Goal: Task Accomplishment & Management: Manage account settings

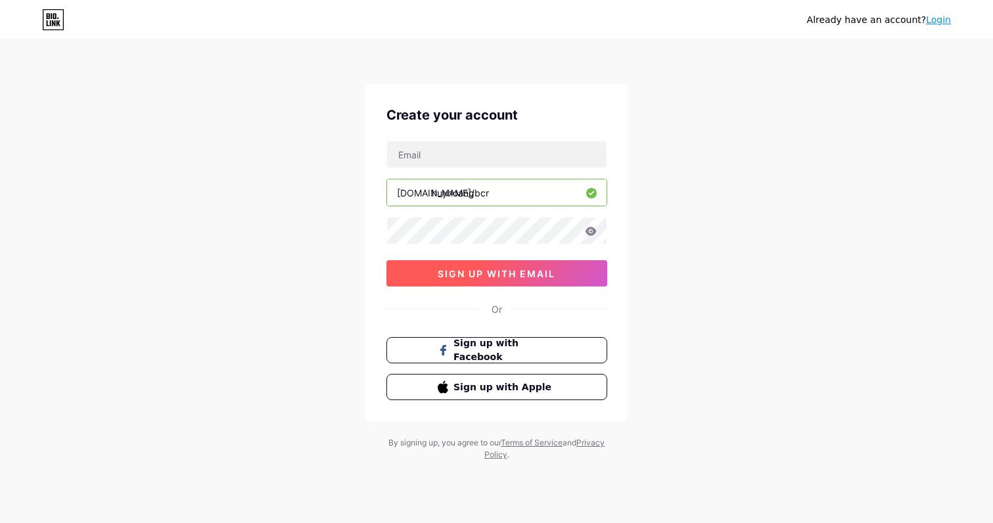
click at [503, 282] on button "sign up with email" at bounding box center [497, 273] width 221 height 26
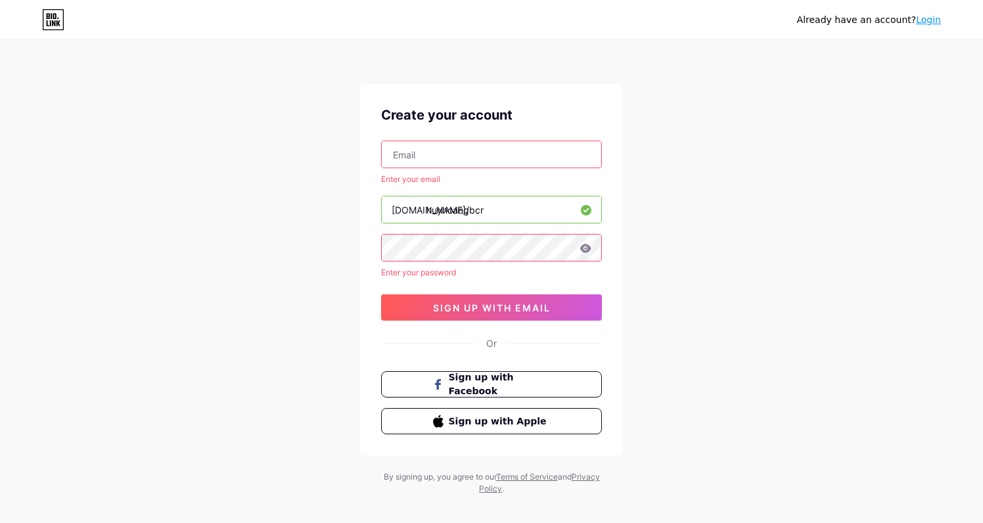
drag, startPoint x: 454, startPoint y: 161, endPoint x: 462, endPoint y: 160, distance: 8.6
click at [454, 161] on input "text" at bounding box center [492, 154] width 220 height 26
click at [469, 154] on input "text" at bounding box center [492, 154] width 220 height 26
paste input "[EMAIL_ADDRESS][DOMAIN_NAME]"
type input "[EMAIL_ADDRESS][DOMAIN_NAME]"
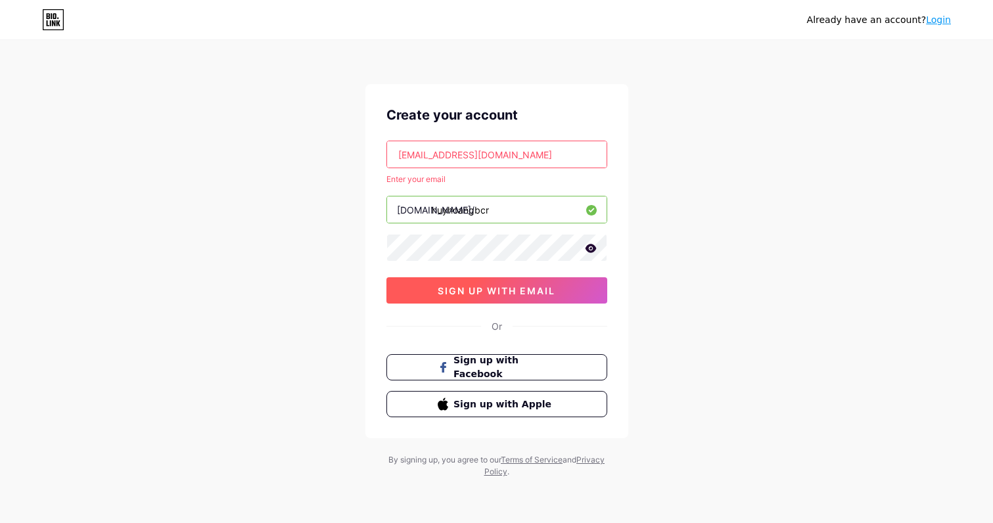
click at [492, 286] on span "sign up with email" at bounding box center [497, 290] width 118 height 11
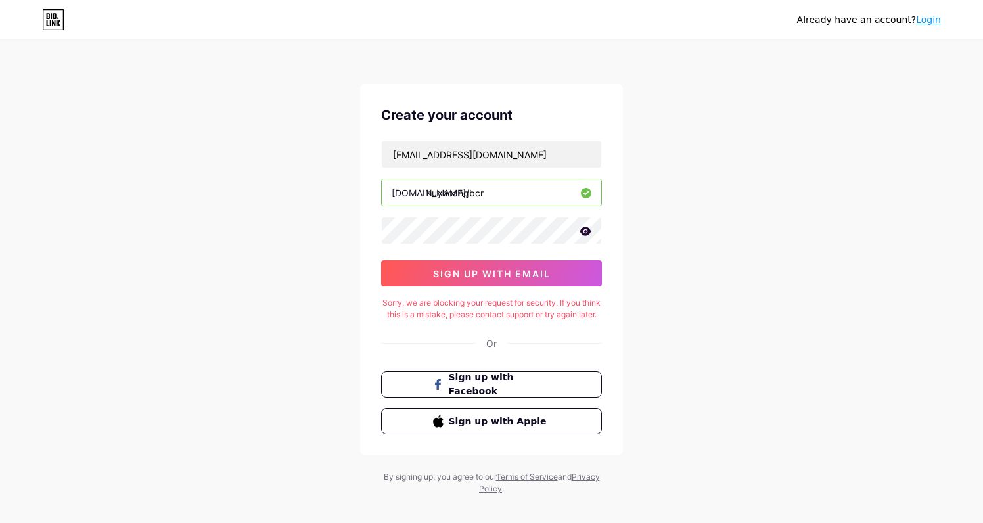
click at [758, 158] on div "Already have an account? Login Create your account nv94.02.2025@gmail.com bio.l…" at bounding box center [491, 268] width 983 height 537
click at [928, 20] on link "Login" at bounding box center [928, 19] width 25 height 11
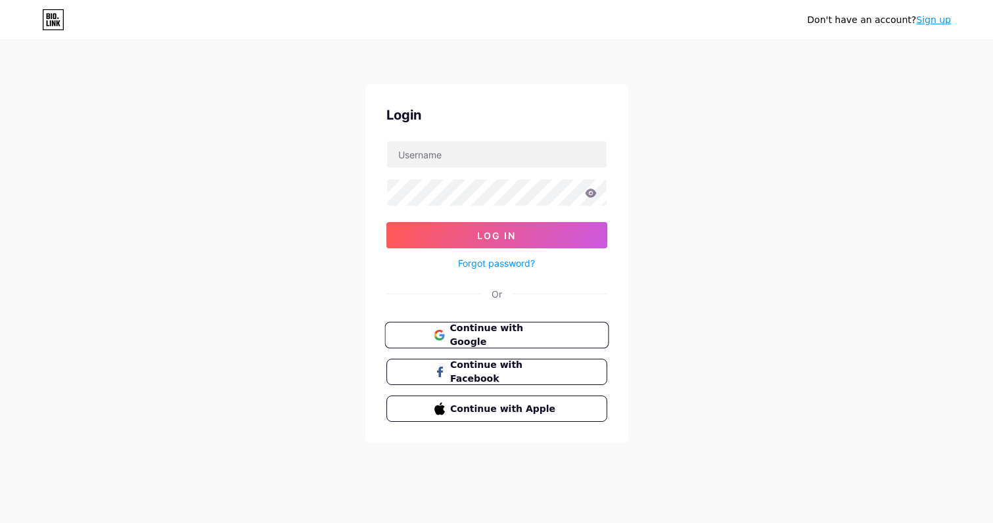
click at [536, 342] on button "Continue with Google" at bounding box center [497, 335] width 224 height 27
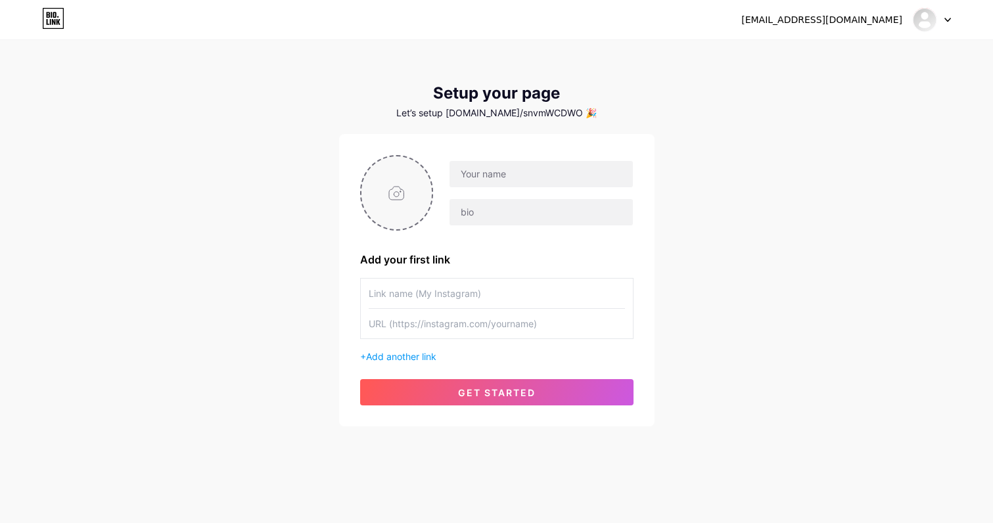
click at [387, 193] on input "file" at bounding box center [397, 192] width 71 height 73
click at [755, 124] on div "[EMAIL_ADDRESS][DOMAIN_NAME] Dashboard Logout Setup your page Let’s setup [DOMA…" at bounding box center [496, 234] width 993 height 469
click at [494, 178] on input "text" at bounding box center [541, 174] width 183 height 26
type input "Huy Hoàng BCR"
type input "c"
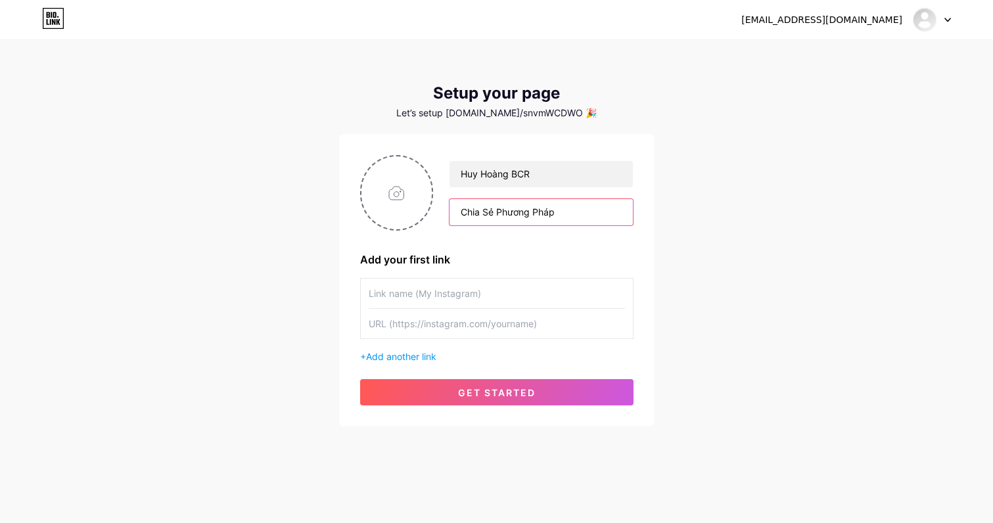
click at [596, 217] on input "Chia Sẻ Phương Pháp" at bounding box center [541, 212] width 183 height 26
paste input "& Kinh Nghiệm Chơi BCR"
type input "Chia Sẻ Phương Pháp & Kinh Nghiệm Chơi BCR"
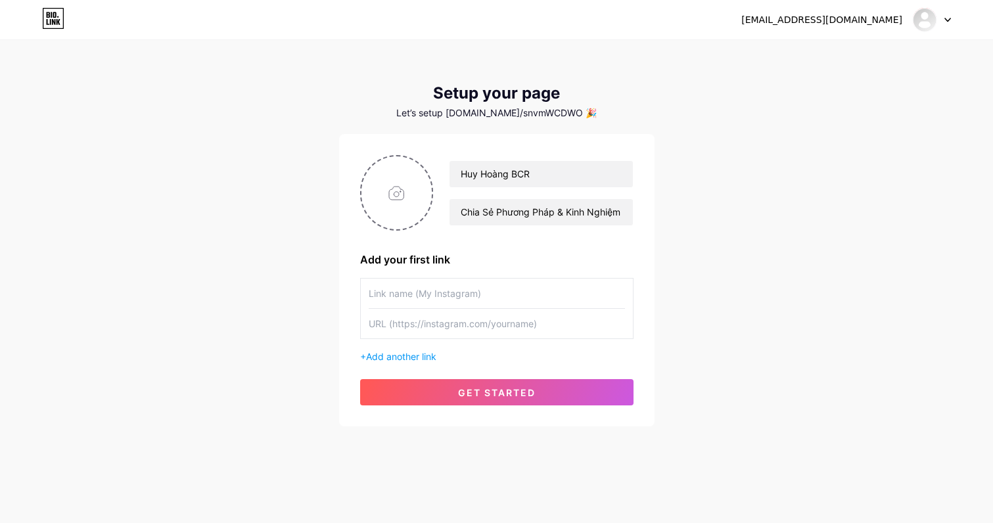
click at [456, 296] on input "text" at bounding box center [497, 294] width 256 height 30
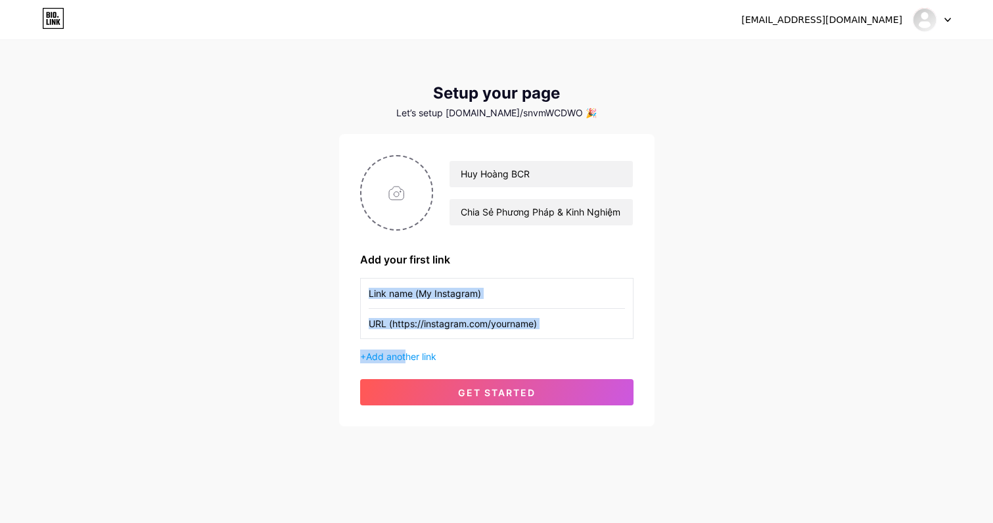
drag, startPoint x: 408, startPoint y: 358, endPoint x: 505, endPoint y: 258, distance: 139.0
click at [507, 258] on div "Huy Hoàng BCR Chia Sẻ Phương Pháp & Kinh Nghiệm Chơi BCR Add your first link + …" at bounding box center [496, 280] width 273 height 250
click at [504, 258] on div "Add your first link" at bounding box center [496, 260] width 273 height 16
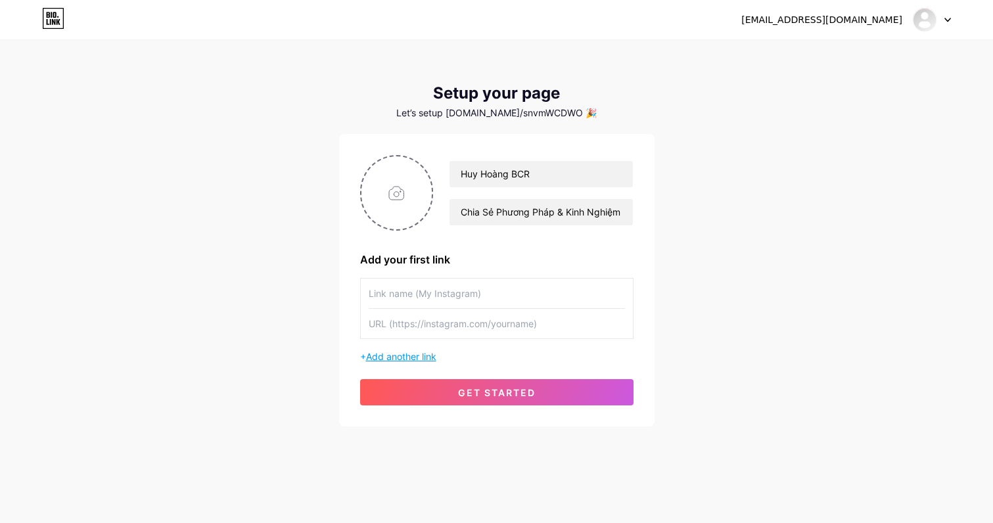
click at [406, 360] on span "Add another link" at bounding box center [401, 356] width 70 height 11
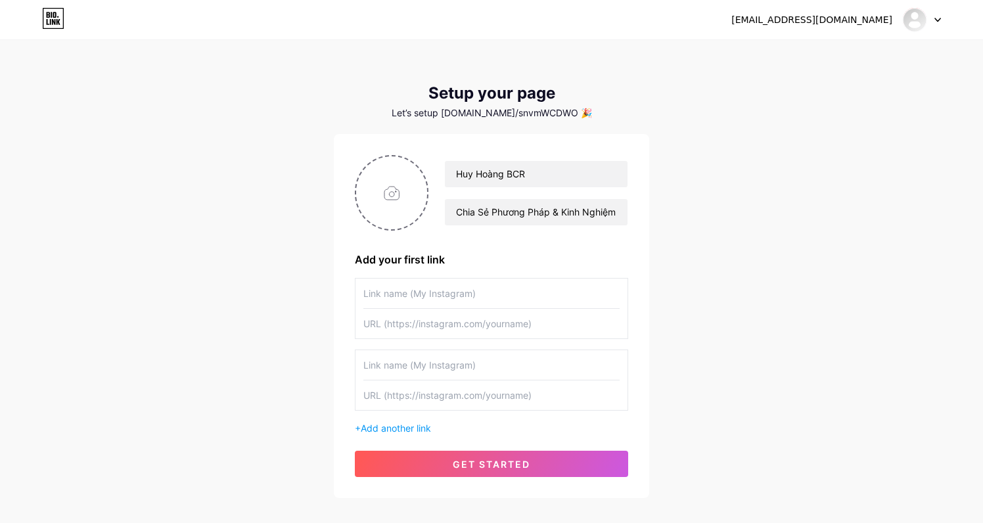
click at [436, 364] on input "text" at bounding box center [492, 365] width 256 height 30
click at [415, 299] on input "text" at bounding box center [492, 294] width 256 height 30
click at [435, 333] on input "text" at bounding box center [492, 324] width 256 height 30
paste input "[URL][DOMAIN_NAME]"
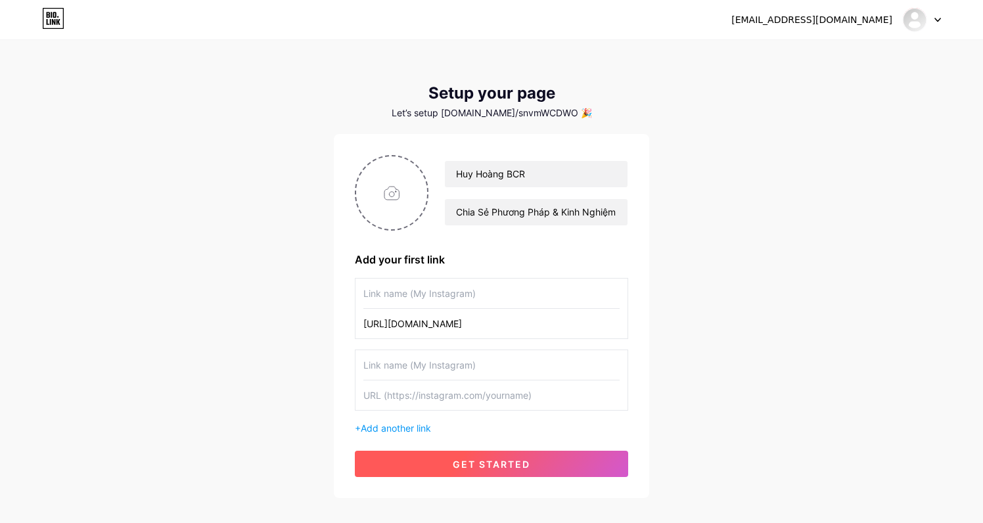
type input "[URL][DOMAIN_NAME]"
click at [496, 470] on button "get started" at bounding box center [491, 464] width 273 height 26
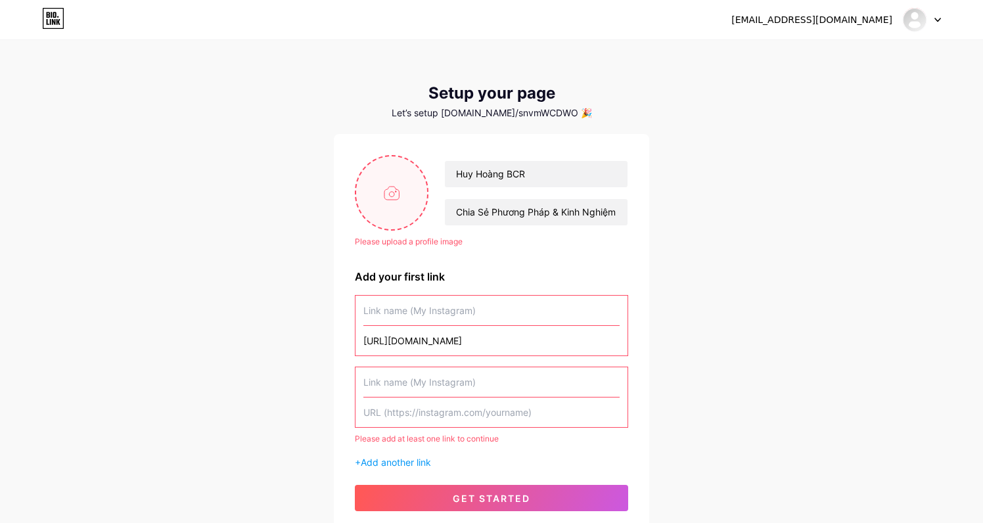
click at [368, 220] on input "file" at bounding box center [391, 192] width 71 height 73
type input "C:\fakepath\Screenshot_1.png"
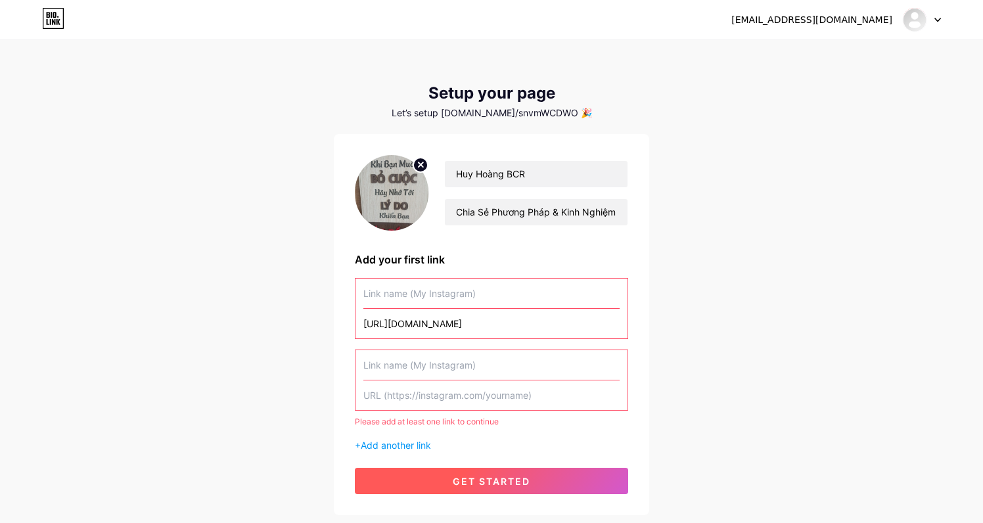
click at [478, 478] on span "get started" at bounding box center [492, 481] width 78 height 11
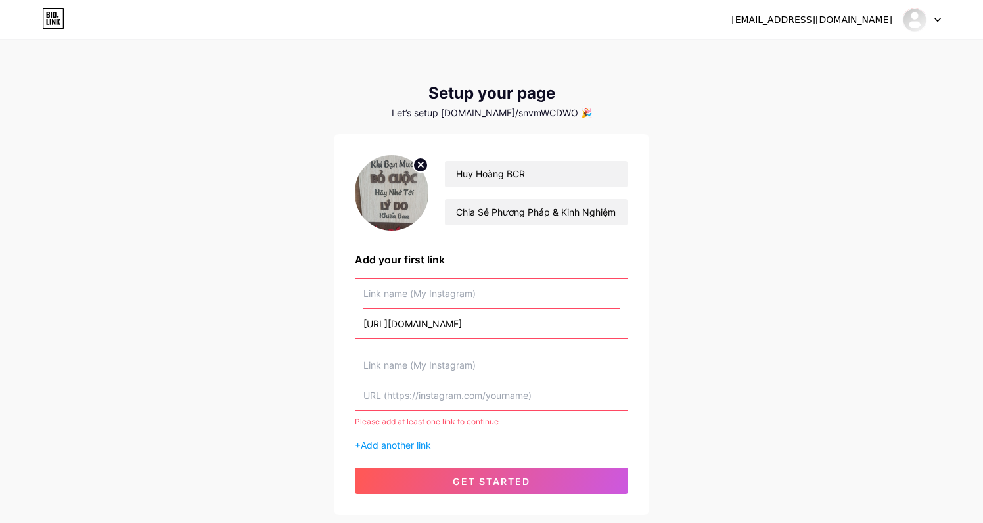
click at [458, 288] on input "text" at bounding box center [492, 294] width 256 height 30
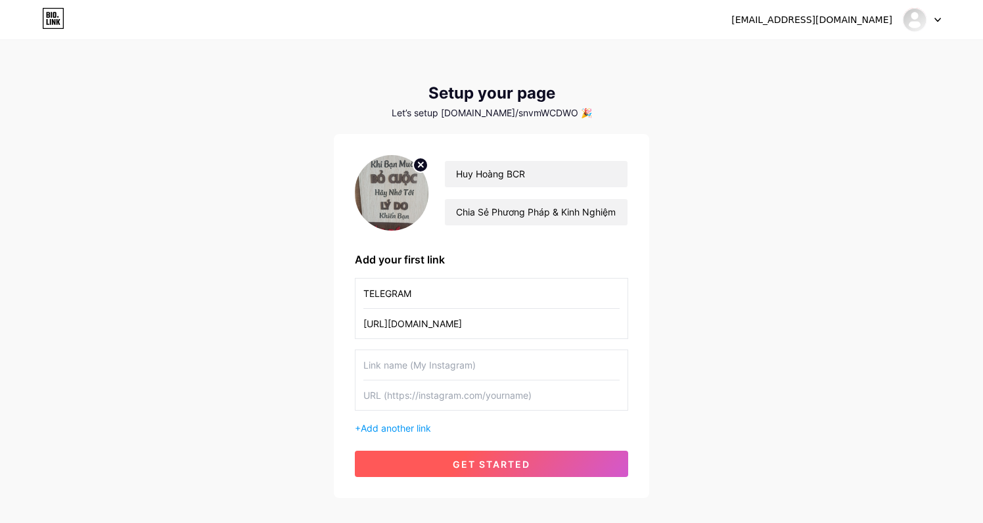
type input "TELEGRAM"
click at [481, 471] on button "get started" at bounding box center [491, 464] width 273 height 26
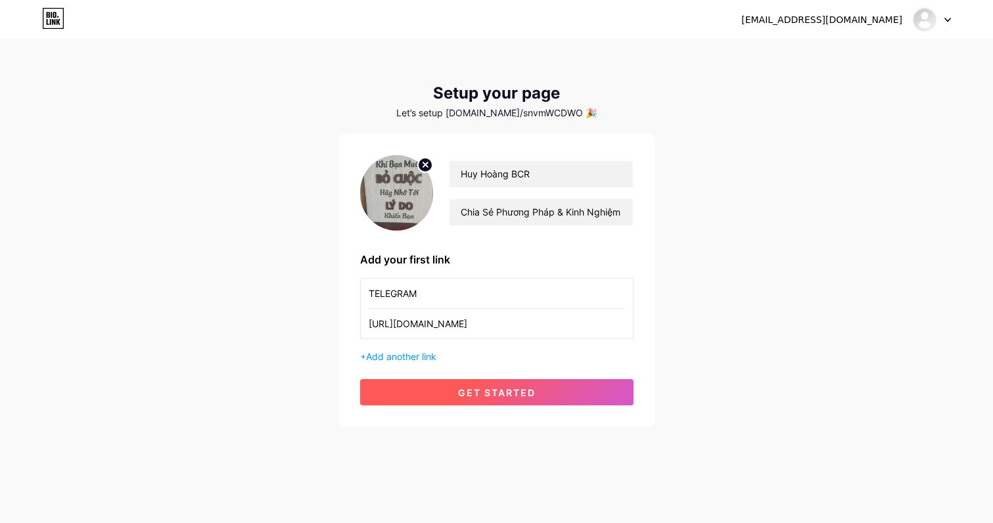
click at [484, 394] on span "get started" at bounding box center [497, 392] width 78 height 11
click at [510, 385] on button "get started" at bounding box center [496, 392] width 273 height 26
drag, startPoint x: 525, startPoint y: 319, endPoint x: 73, endPoint y: 297, distance: 452.8
click at [96, 299] on div "[EMAIL_ADDRESS][DOMAIN_NAME] Dashboard Logout Setup your page Let’s setup [DOMA…" at bounding box center [496, 234] width 993 height 469
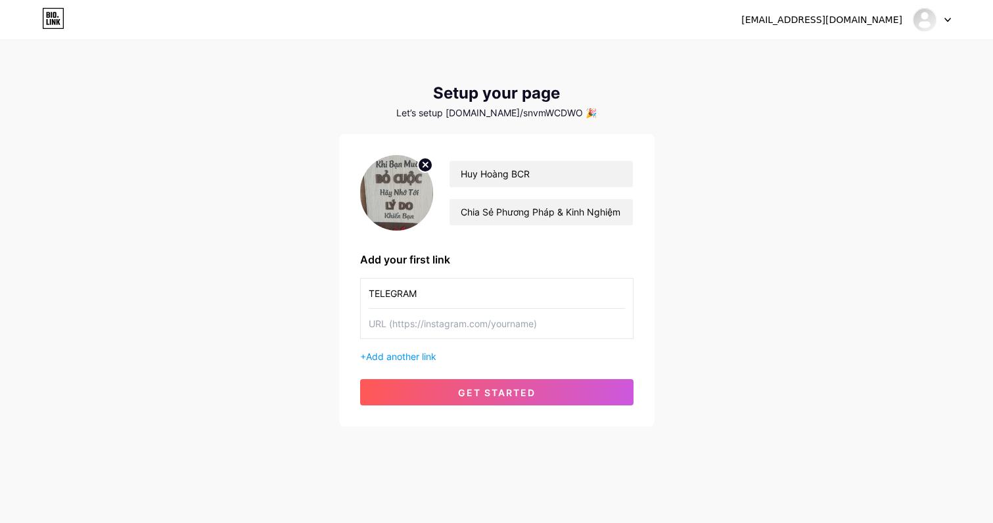
click at [441, 289] on input "TELEGRAM" at bounding box center [497, 294] width 256 height 30
type input "T"
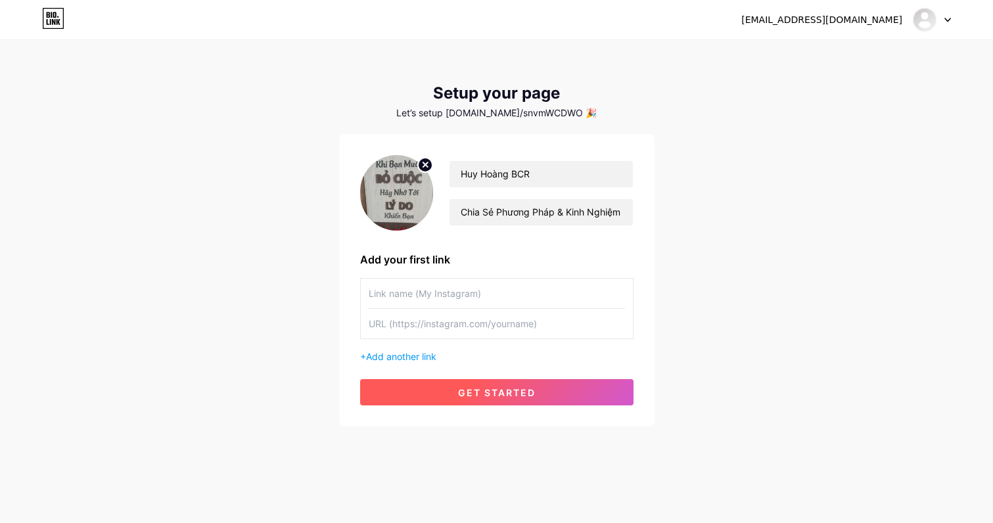
click at [510, 389] on span "get started" at bounding box center [497, 392] width 78 height 11
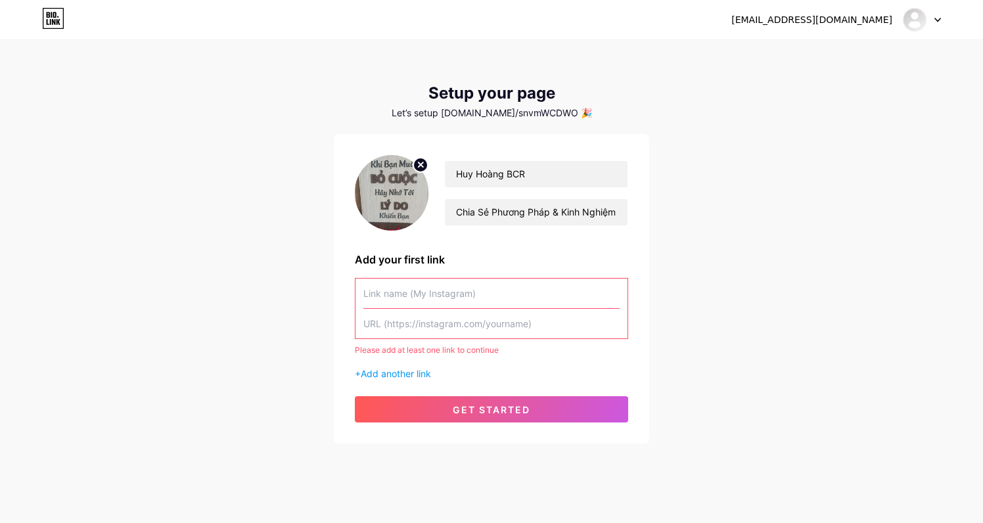
click at [487, 320] on input "text" at bounding box center [492, 324] width 256 height 30
paste input "[URL][DOMAIN_NAME]"
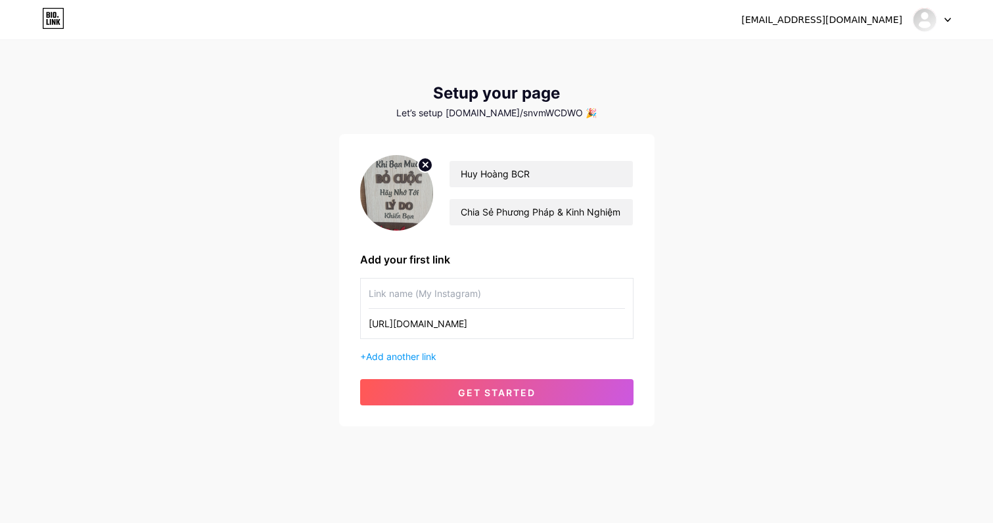
type input "[URL][DOMAIN_NAME]"
click at [421, 298] on input "text" at bounding box center [497, 294] width 256 height 30
click at [461, 301] on input "text" at bounding box center [497, 294] width 256 height 30
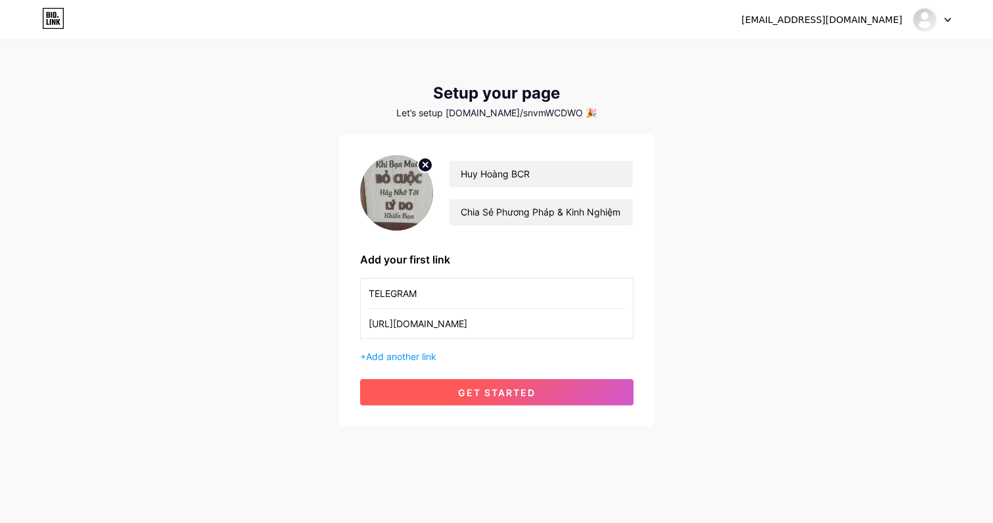
type input "TELEGRAM"
click at [515, 402] on button "get started" at bounding box center [496, 392] width 273 height 26
click at [504, 392] on span "get started" at bounding box center [497, 392] width 78 height 11
click at [429, 162] on circle at bounding box center [425, 165] width 14 height 14
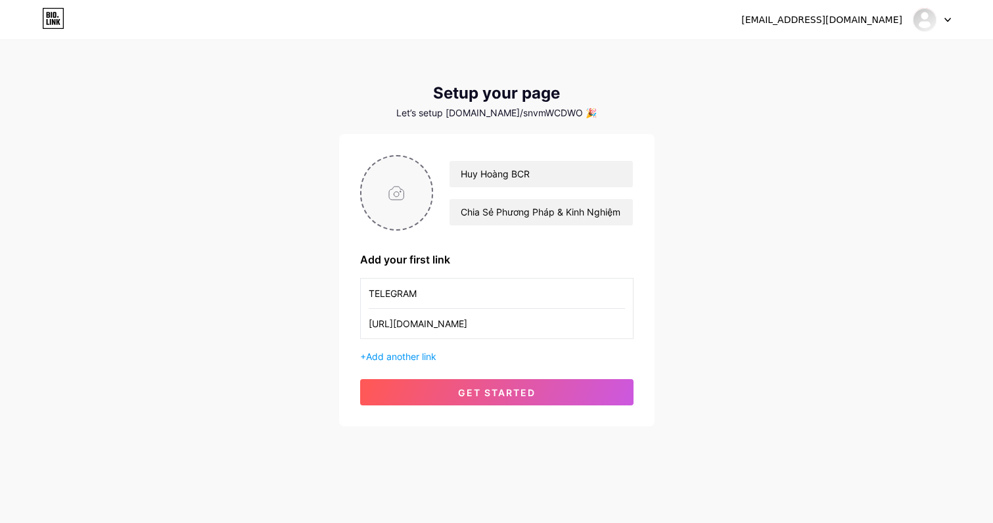
click at [401, 190] on input "file" at bounding box center [397, 192] width 71 height 73
type input "C:\fakepath\HUY HOÀN.png"
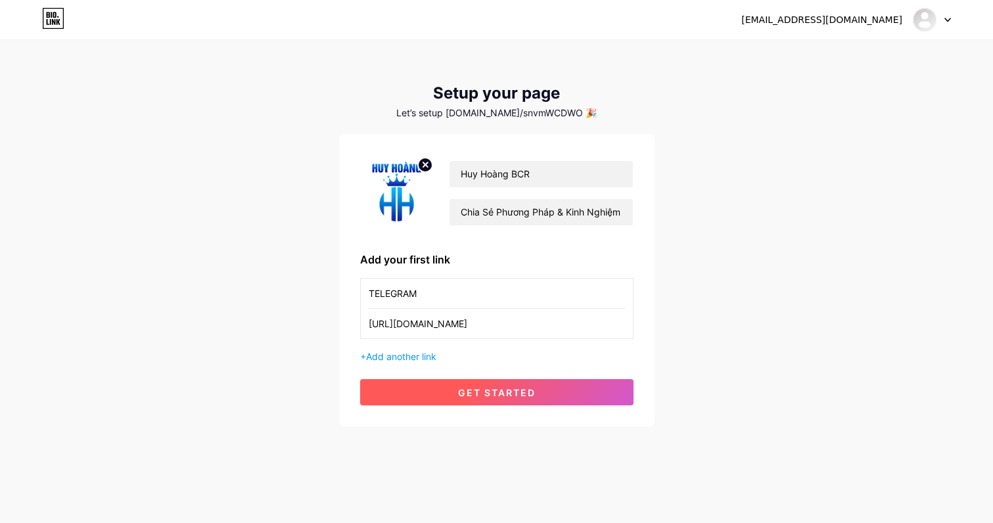
click at [497, 389] on span "get started" at bounding box center [497, 392] width 78 height 11
click at [496, 389] on span "get started" at bounding box center [497, 392] width 78 height 11
click at [497, 390] on span "get started" at bounding box center [497, 392] width 78 height 11
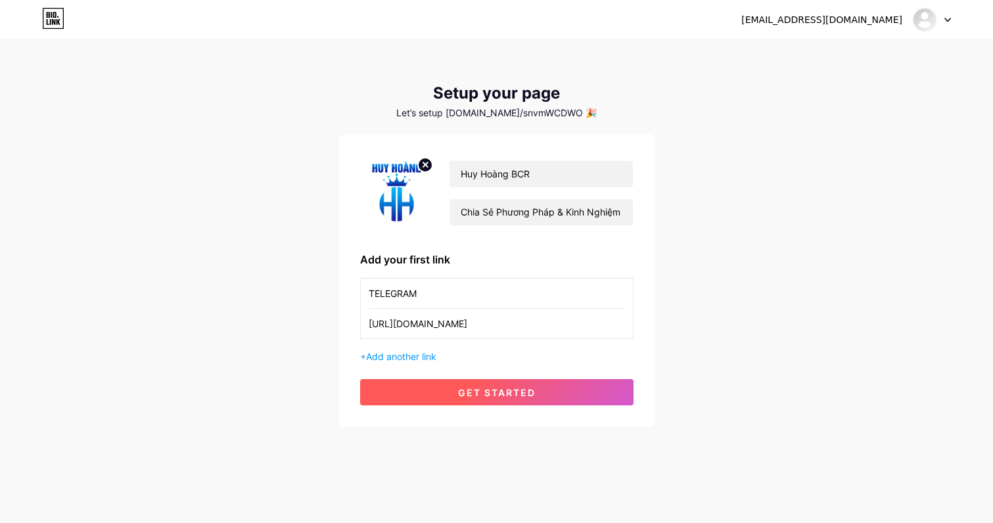
click at [497, 389] on span "get started" at bounding box center [497, 392] width 78 height 11
click at [497, 389] on span at bounding box center [496, 393] width 20 height 20
click at [497, 389] on span "get started" at bounding box center [497, 392] width 78 height 11
click at [497, 385] on button "get started" at bounding box center [496, 392] width 273 height 26
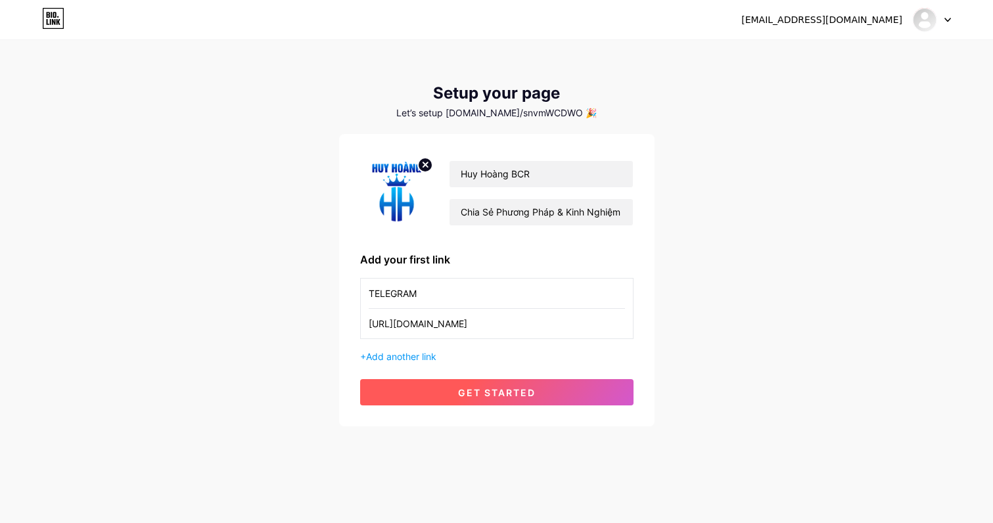
click at [494, 385] on button "get started" at bounding box center [496, 392] width 273 height 26
click at [495, 390] on span "get started" at bounding box center [497, 392] width 78 height 11
click at [496, 380] on button "get started" at bounding box center [496, 392] width 273 height 26
click at [506, 389] on span "get started" at bounding box center [497, 392] width 78 height 11
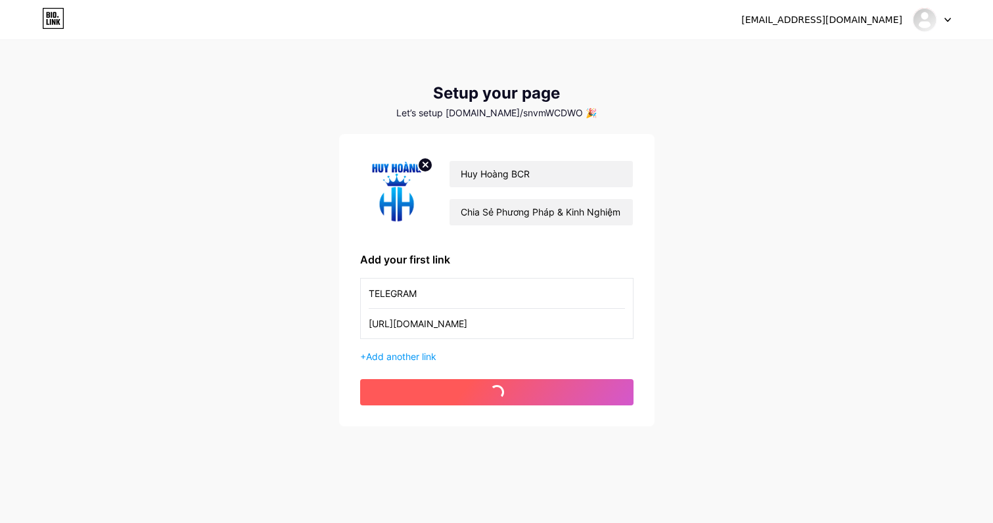
click at [506, 389] on span "get started" at bounding box center [497, 392] width 78 height 11
click at [506, 388] on span "get started" at bounding box center [497, 392] width 78 height 11
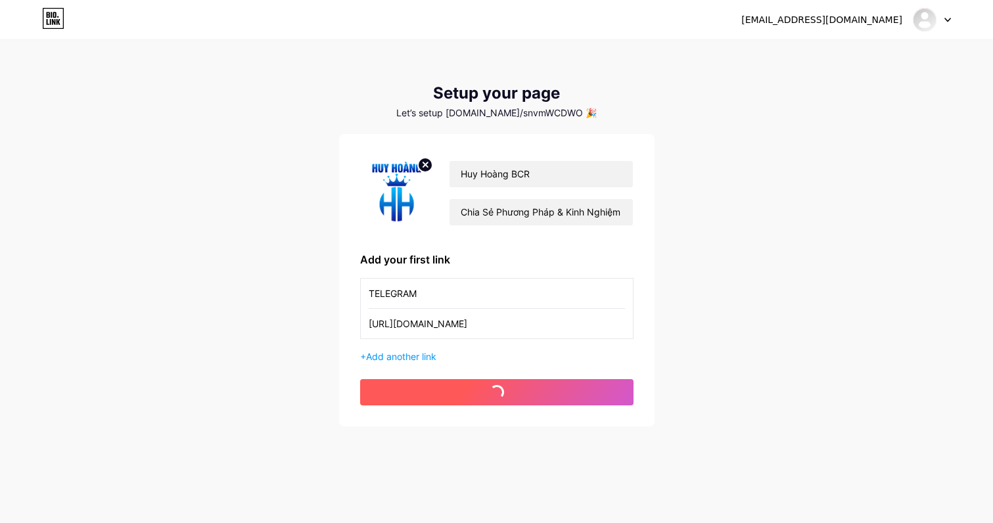
click at [507, 386] on button "get started" at bounding box center [496, 392] width 273 height 26
click at [513, 388] on span "get started" at bounding box center [497, 392] width 78 height 11
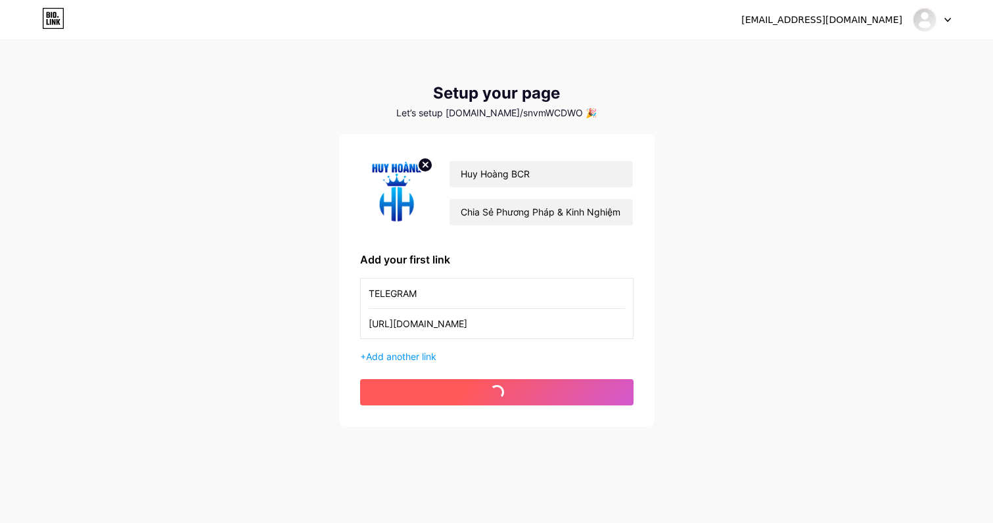
click at [511, 389] on span "get started" at bounding box center [497, 392] width 78 height 11
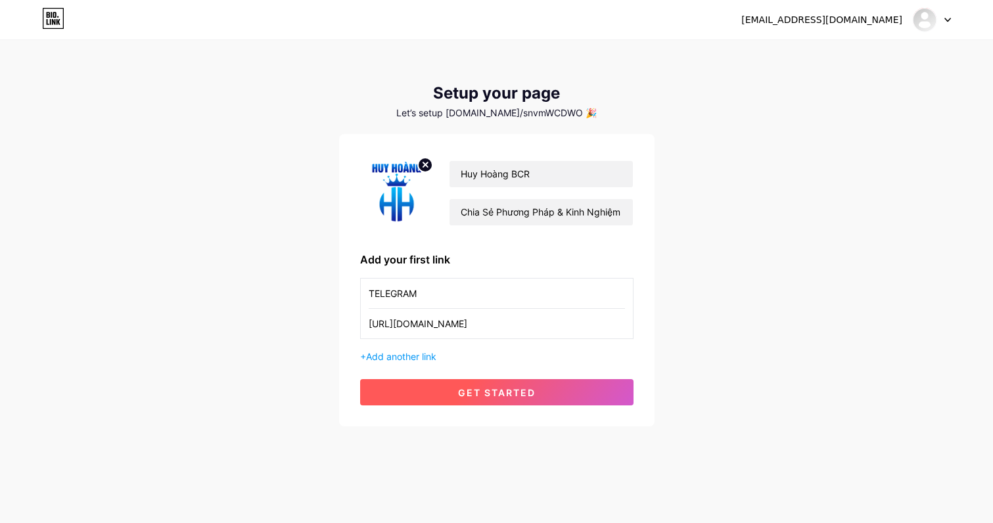
click at [511, 389] on span "get started" at bounding box center [497, 392] width 78 height 11
click at [512, 389] on span "get started" at bounding box center [497, 392] width 78 height 11
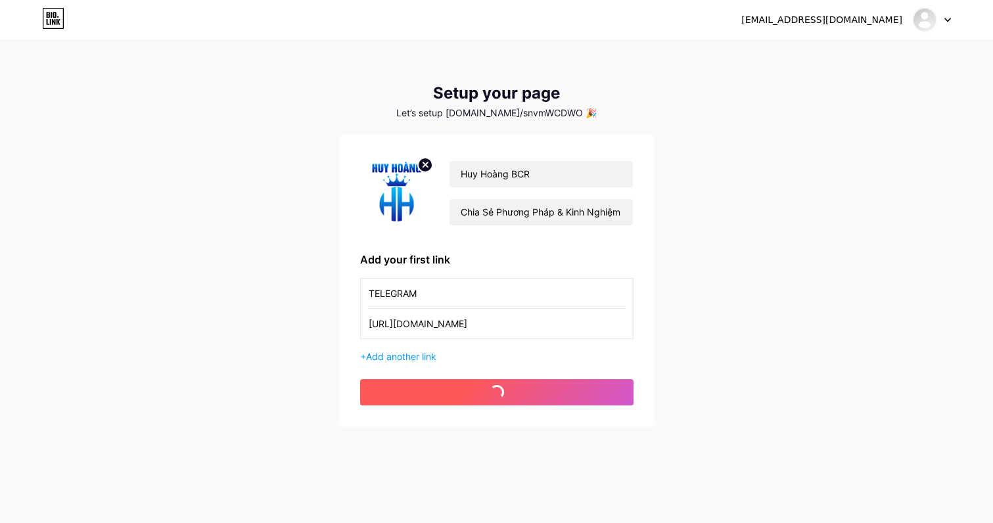
click at [513, 389] on span "get started" at bounding box center [497, 392] width 78 height 11
click at [513, 388] on span "get started" at bounding box center [497, 392] width 78 height 11
click at [514, 387] on span "get started" at bounding box center [497, 392] width 78 height 11
click at [515, 385] on button "get started" at bounding box center [496, 392] width 273 height 26
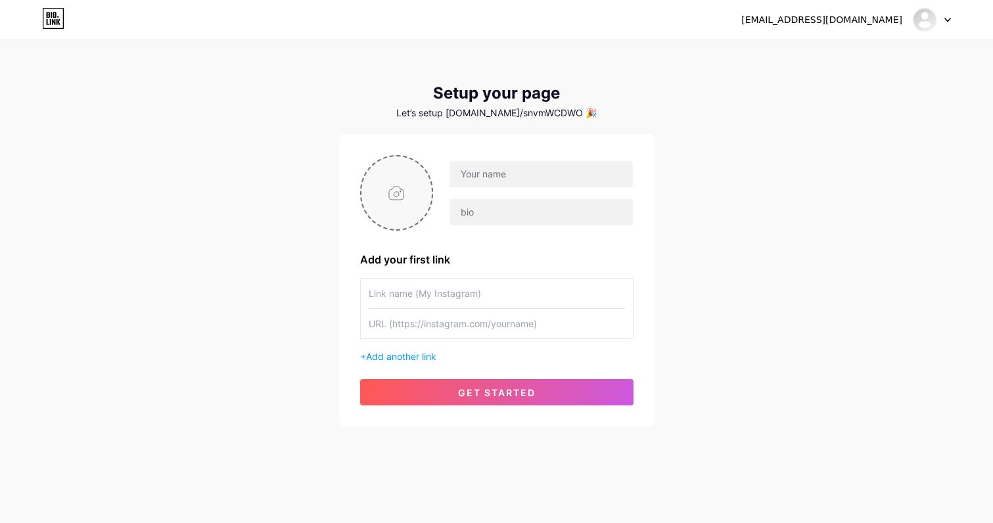
click at [412, 187] on input "file" at bounding box center [397, 192] width 71 height 73
type input "C:\fakepath\HUY HOÀN.png"
click at [481, 173] on input "text" at bounding box center [541, 174] width 183 height 26
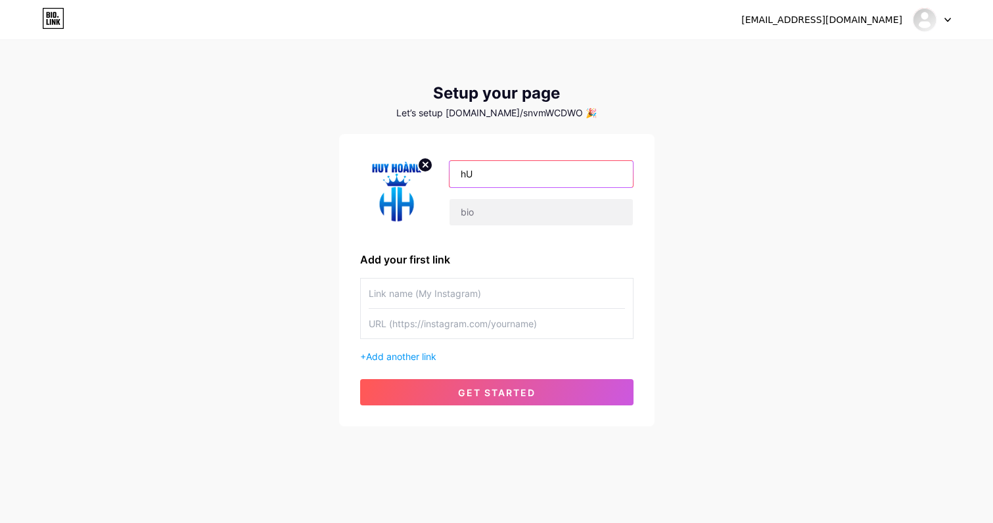
type input "h"
type input "HUY HOÀNG BCR"
click at [513, 211] on input "text" at bounding box center [541, 212] width 183 height 26
paste input "Chia Sẻ Phương Pháp & Kinh Nghiệm Chơi BCR"
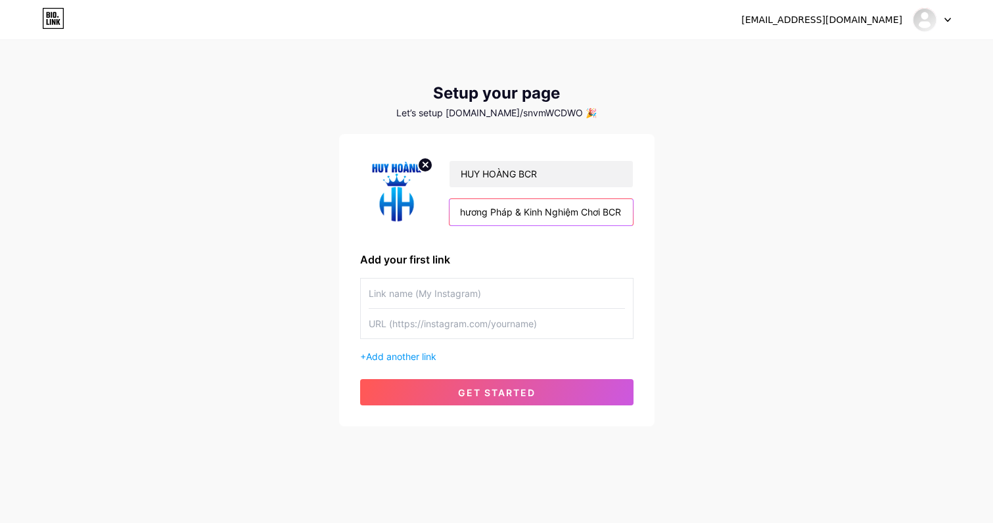
type input "Chia Sẻ Phương Pháp & Kinh Nghiệm Chơi BCR"
click at [468, 287] on input "text" at bounding box center [497, 294] width 256 height 30
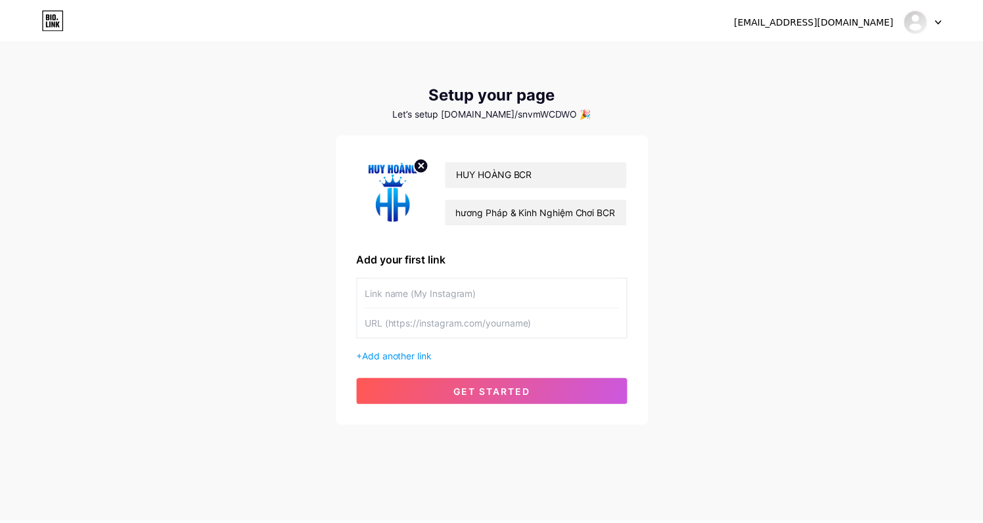
scroll to position [0, 0]
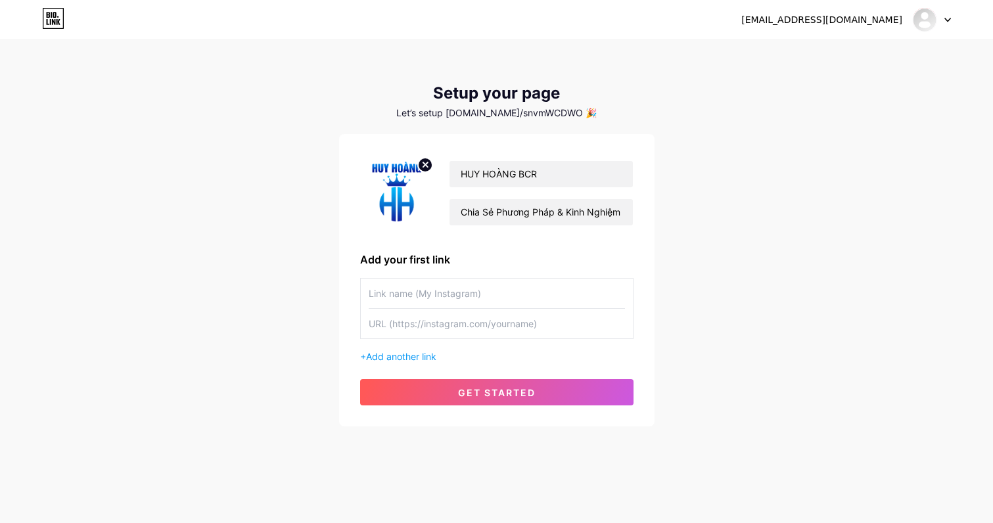
click at [463, 344] on div "+ Add another link" at bounding box center [496, 320] width 273 height 85
click at [473, 329] on input "text" at bounding box center [497, 324] width 256 height 30
click at [434, 262] on div "Add your first link" at bounding box center [496, 260] width 273 height 16
click at [442, 294] on input "text" at bounding box center [497, 294] width 256 height 30
click at [473, 316] on input "text" at bounding box center [497, 324] width 256 height 30
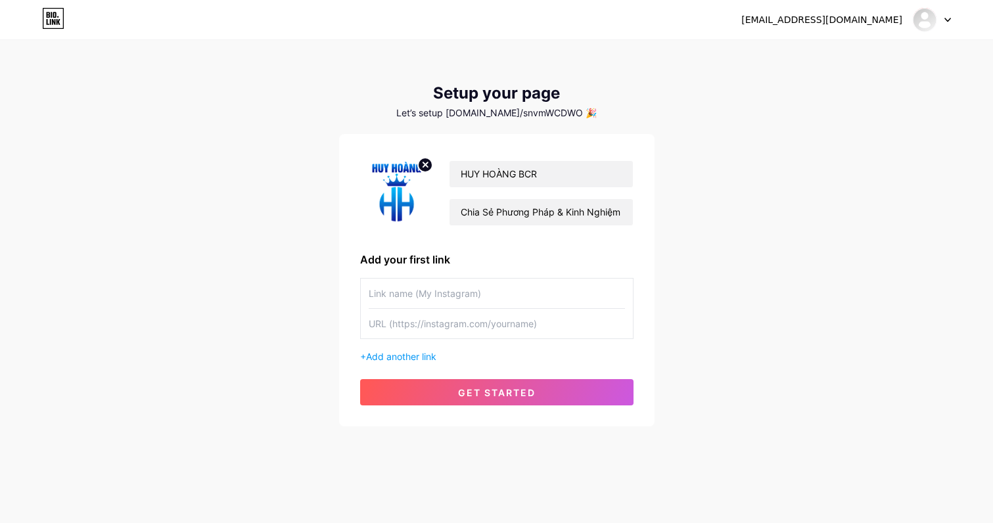
click at [463, 291] on input "text" at bounding box center [497, 294] width 256 height 30
drag, startPoint x: 492, startPoint y: 325, endPoint x: 488, endPoint y: 311, distance: 15.2
click at [492, 324] on input "text" at bounding box center [497, 324] width 256 height 30
click at [484, 288] on input "text" at bounding box center [497, 294] width 256 height 30
click at [493, 321] on input "text" at bounding box center [497, 324] width 256 height 30
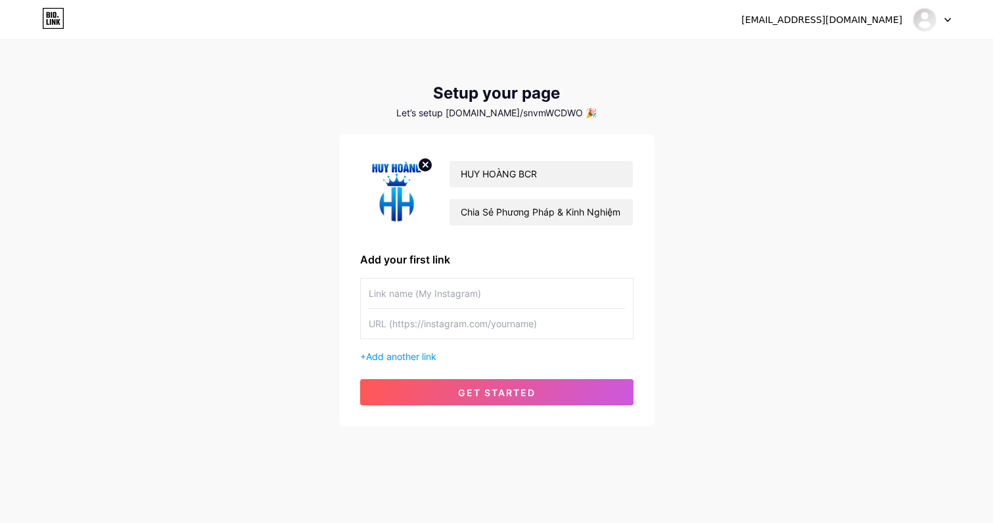
click at [494, 295] on input "text" at bounding box center [497, 294] width 256 height 30
drag, startPoint x: 488, startPoint y: 331, endPoint x: 495, endPoint y: 302, distance: 29.7
click at [491, 328] on input "text" at bounding box center [497, 324] width 256 height 30
click at [496, 293] on input "text" at bounding box center [497, 294] width 256 height 30
click at [496, 325] on input "text" at bounding box center [497, 324] width 256 height 30
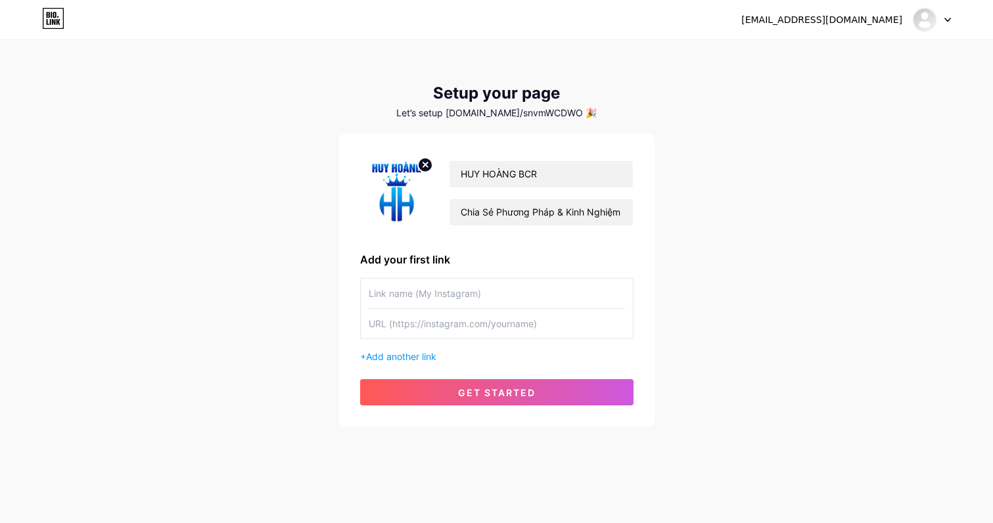
click at [434, 295] on input "text" at bounding box center [497, 294] width 256 height 30
click at [479, 378] on div "HUY HOÀNG BCR Chia Sẻ Phương Pháp & Kinh Nghiệm Chơi BCR Add your first link + …" at bounding box center [496, 280] width 273 height 250
click at [482, 385] on button "get started" at bounding box center [496, 392] width 273 height 26
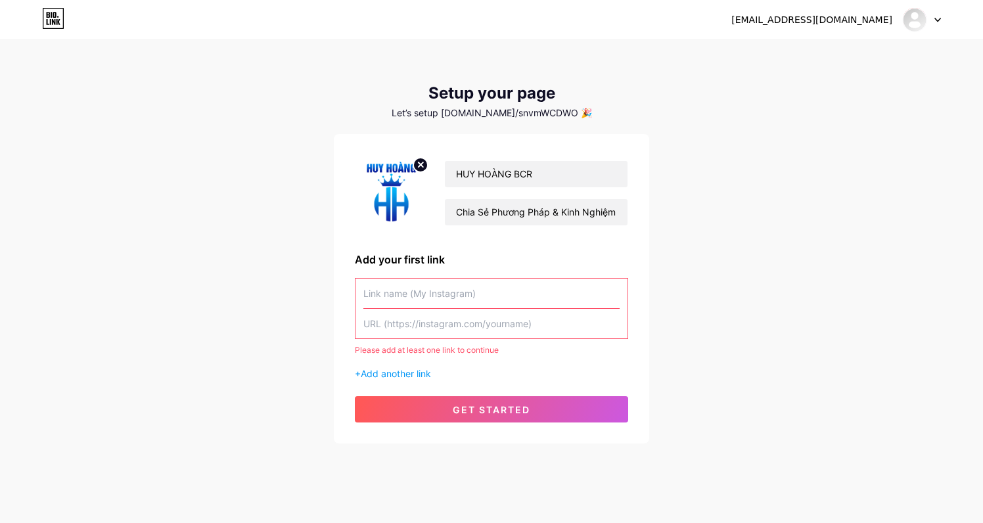
click at [444, 287] on input "text" at bounding box center [492, 294] width 256 height 30
click at [414, 326] on input "text" at bounding box center [492, 324] width 256 height 30
paste input "[URL][DOMAIN_NAME]"
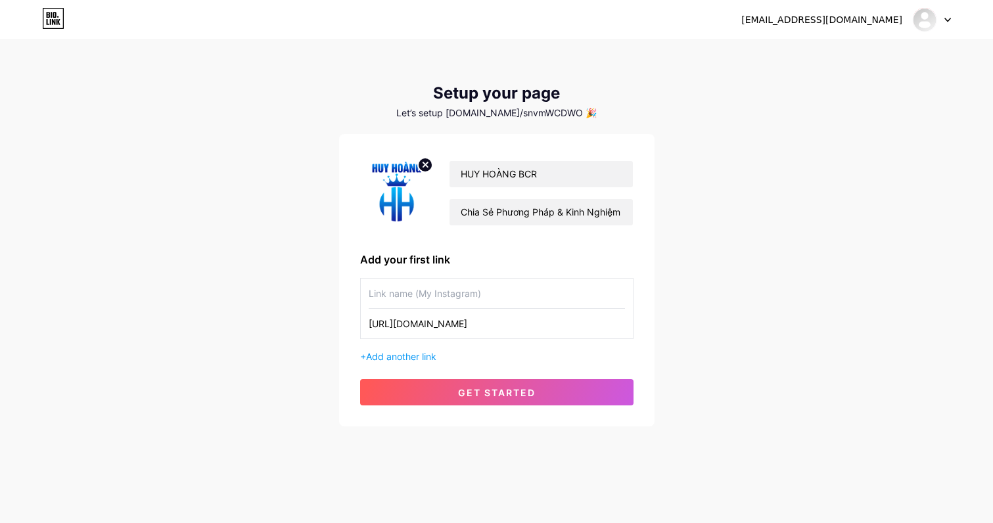
click at [417, 327] on input "[URL][DOMAIN_NAME]" at bounding box center [497, 324] width 256 height 30
type input "[URL][DOMAIN_NAME]"
click at [435, 289] on input "text" at bounding box center [497, 294] width 256 height 30
type input "H"
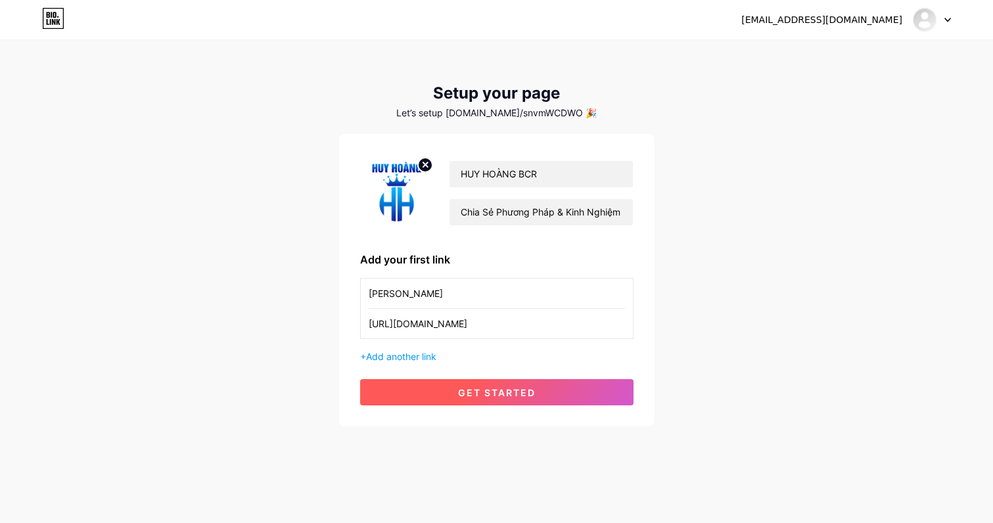
type input "HUY HOÀNG"
click at [476, 394] on span "get started" at bounding box center [497, 392] width 78 height 11
click at [531, 390] on span "get started" at bounding box center [497, 392] width 78 height 11
click at [532, 385] on button "get started" at bounding box center [496, 392] width 273 height 26
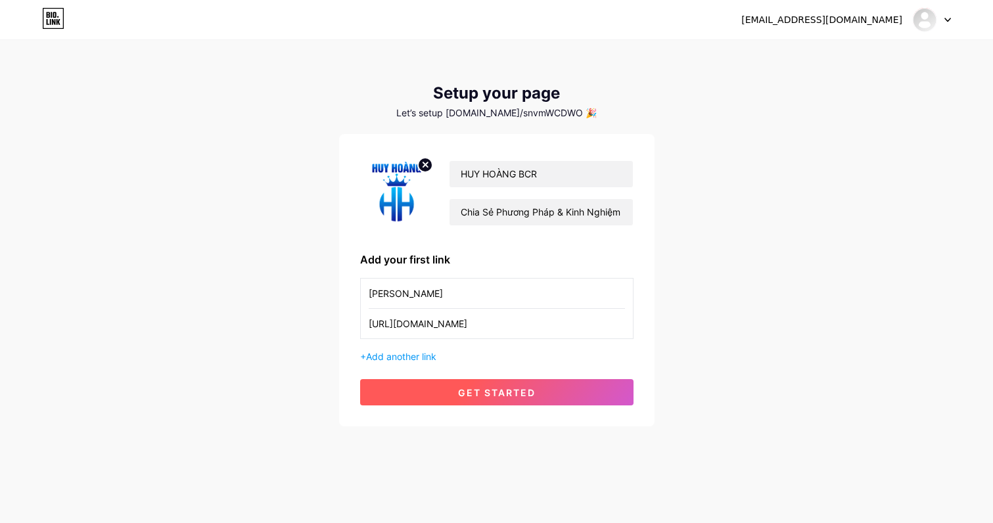
click at [532, 385] on button "get started" at bounding box center [496, 392] width 273 height 26
click at [534, 385] on button "get started" at bounding box center [496, 392] width 273 height 26
click at [537, 385] on button "get started" at bounding box center [496, 392] width 273 height 26
click at [538, 389] on button "get started" at bounding box center [496, 392] width 273 height 26
click at [540, 387] on button "get started" at bounding box center [496, 392] width 273 height 26
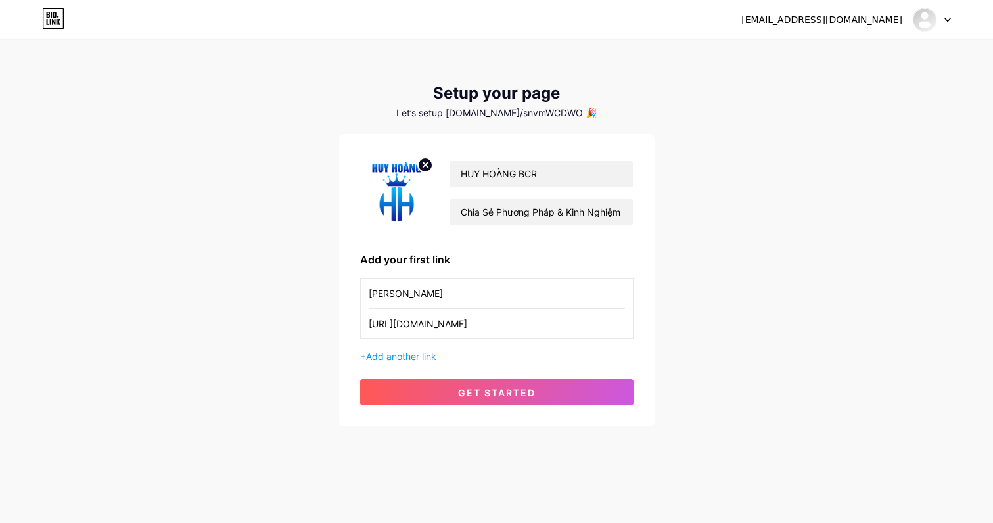
click at [412, 356] on span "Add another link" at bounding box center [401, 356] width 70 height 11
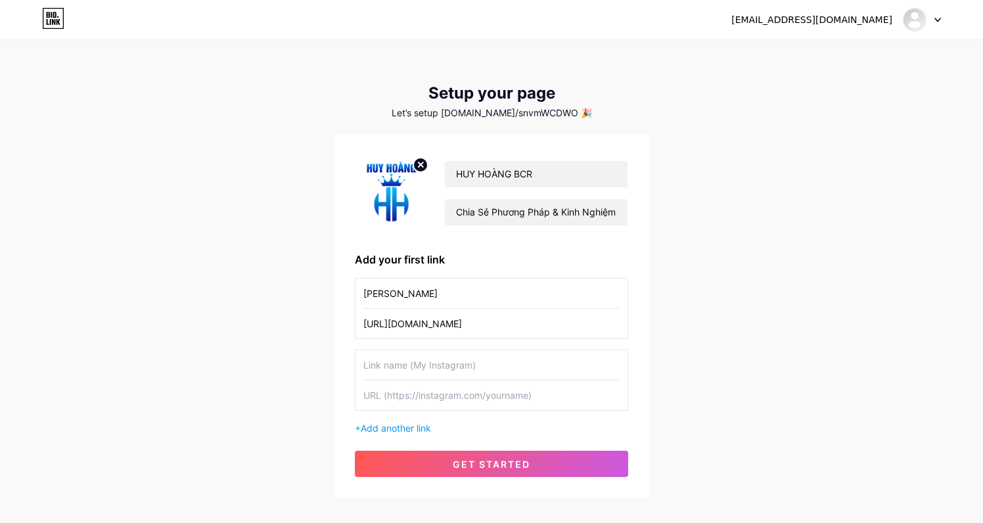
click at [442, 367] on input "text" at bounding box center [492, 365] width 256 height 30
drag, startPoint x: 450, startPoint y: 365, endPoint x: 469, endPoint y: 373, distance: 20.0
click at [422, 374] on input "text" at bounding box center [492, 365] width 256 height 30
drag, startPoint x: 795, startPoint y: 363, endPoint x: 808, endPoint y: 310, distance: 54.8
click at [795, 360] on div "nv94.02.2025@gmail.com Dashboard Logout Setup your page Let’s setup bio.link/sn…" at bounding box center [491, 270] width 983 height 540
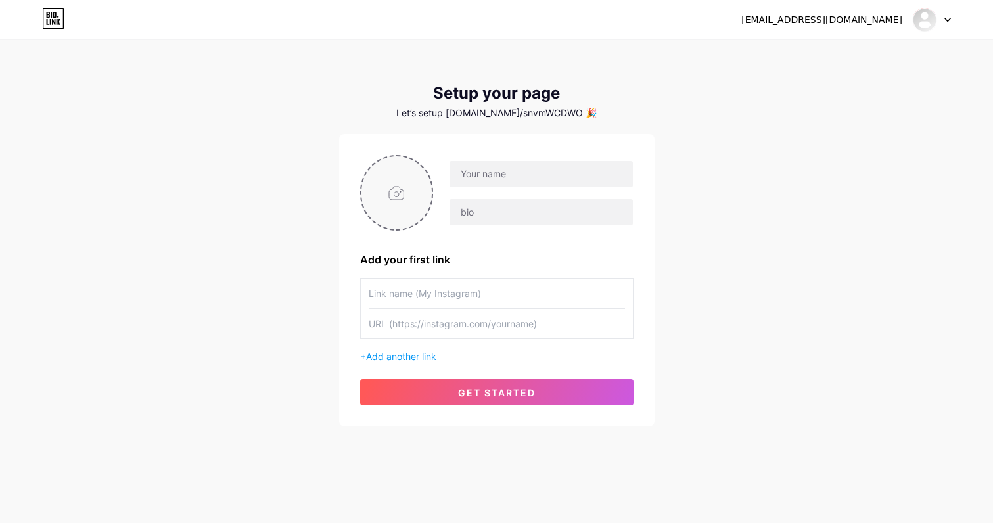
click at [404, 193] on input "file" at bounding box center [397, 192] width 71 height 73
type input "C:\fakepath\HUY HOÀN.png"
click at [530, 176] on input "text" at bounding box center [541, 174] width 183 height 26
click at [837, 266] on div "[EMAIL_ADDRESS][DOMAIN_NAME] Dashboard Logout Setup your page Let’s setup [DOMA…" at bounding box center [496, 234] width 993 height 469
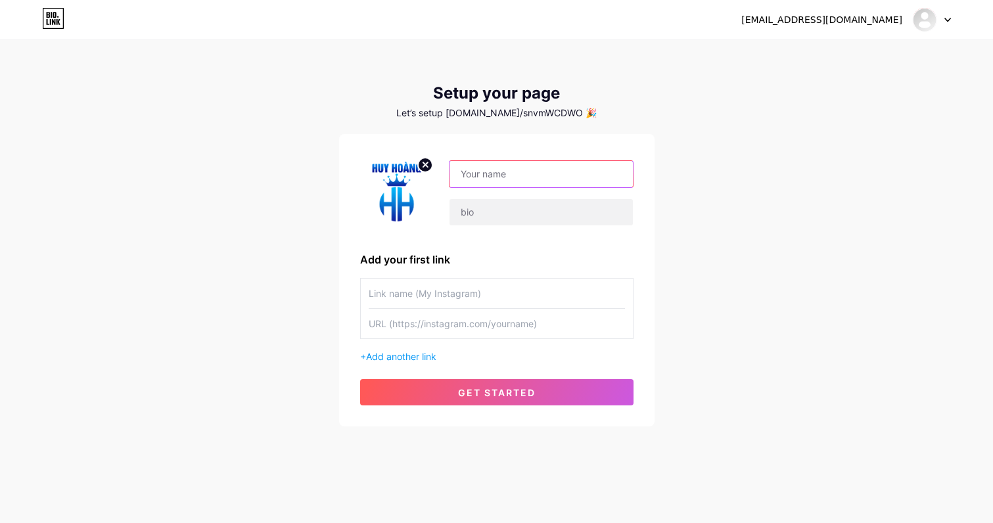
click at [554, 171] on input "text" at bounding box center [541, 174] width 183 height 26
type input "Huyhong"
type input "1"
click at [473, 316] on input "text" at bounding box center [497, 324] width 256 height 30
click at [476, 331] on input "text" at bounding box center [497, 324] width 256 height 30
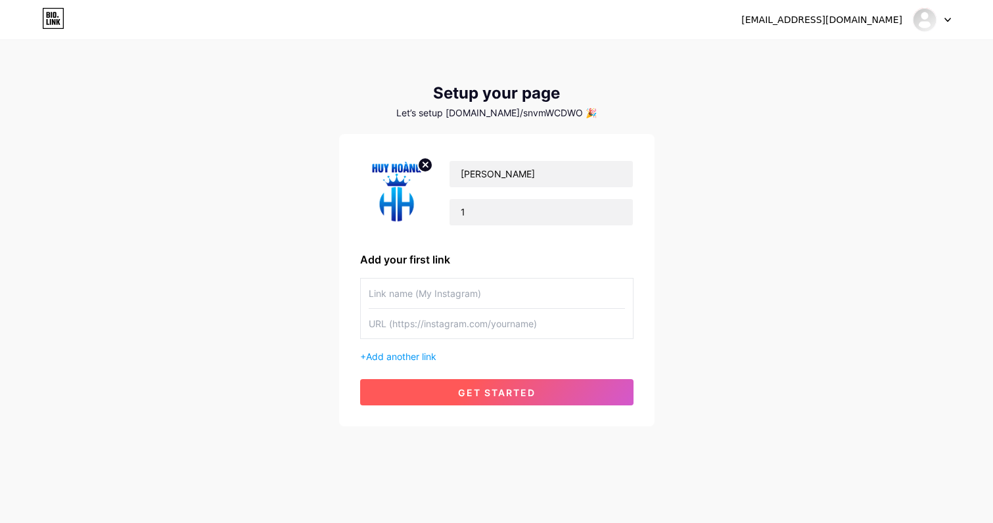
click at [488, 383] on button "get started" at bounding box center [496, 392] width 273 height 26
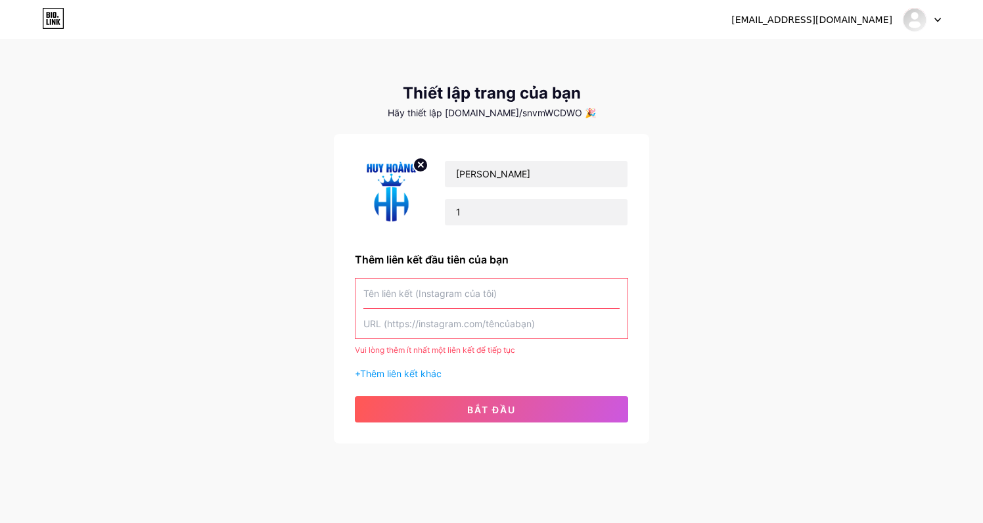
click at [510, 328] on input "text" at bounding box center [492, 324] width 256 height 30
click at [499, 325] on input "text" at bounding box center [492, 324] width 256 height 30
paste input "[URL][DOMAIN_NAME]"
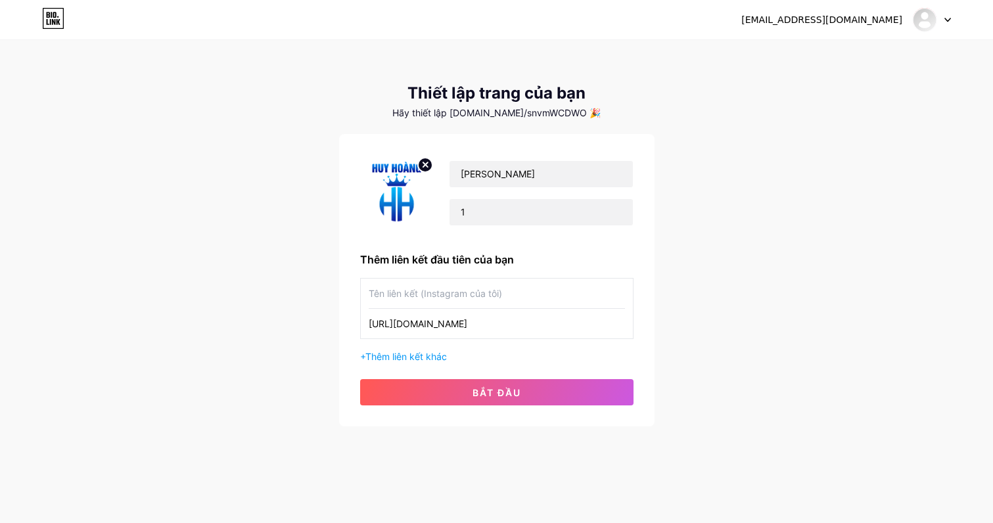
type input "[URL][DOMAIN_NAME]"
click at [493, 287] on input "text" at bounding box center [497, 294] width 256 height 30
type input "[PERSON_NAME]"
click at [510, 410] on div "Huyhong 1 Thêm liên kết đầu tiên của bạn Huy Hoàng https://t.me/HUYHOANGLUXURY6…" at bounding box center [497, 280] width 316 height 293
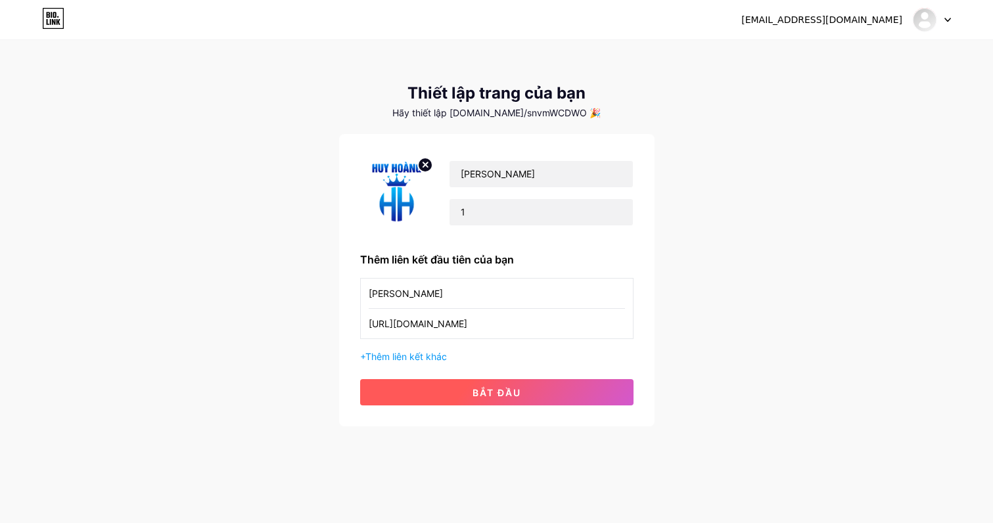
click at [515, 397] on font "bắt đầu" at bounding box center [497, 392] width 49 height 11
click at [494, 400] on button "bắt đầu" at bounding box center [496, 392] width 273 height 26
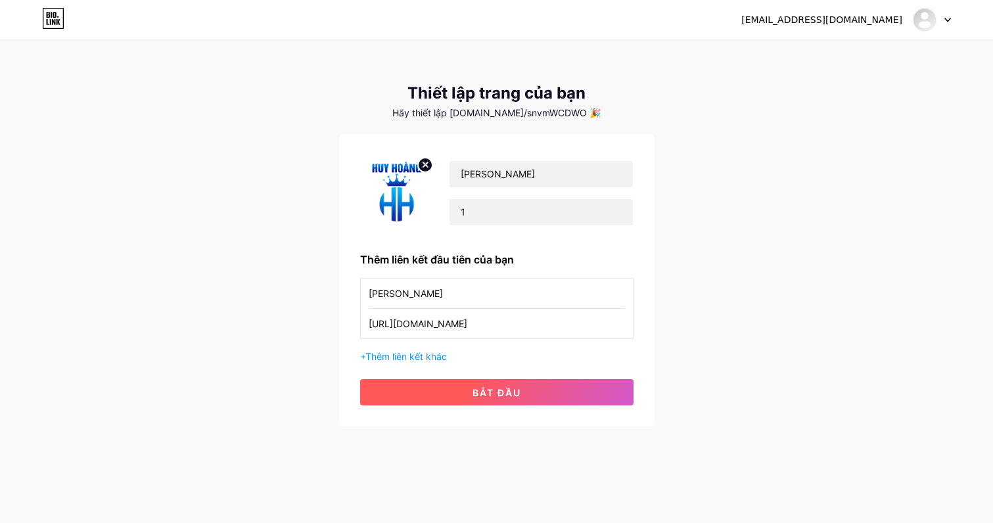
click at [494, 400] on button "bắt đầu" at bounding box center [496, 392] width 273 height 26
click at [494, 399] on button "bắt đầu" at bounding box center [496, 392] width 273 height 26
click at [949, 12] on div at bounding box center [932, 20] width 38 height 24
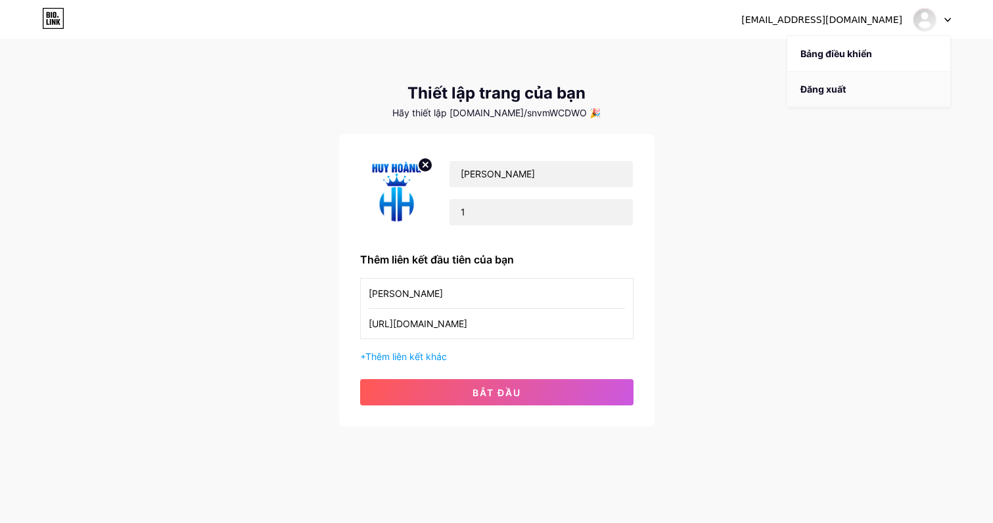
click at [826, 88] on font "Đăng xuất" at bounding box center [823, 88] width 45 height 11
